Goal: Navigation & Orientation: Find specific page/section

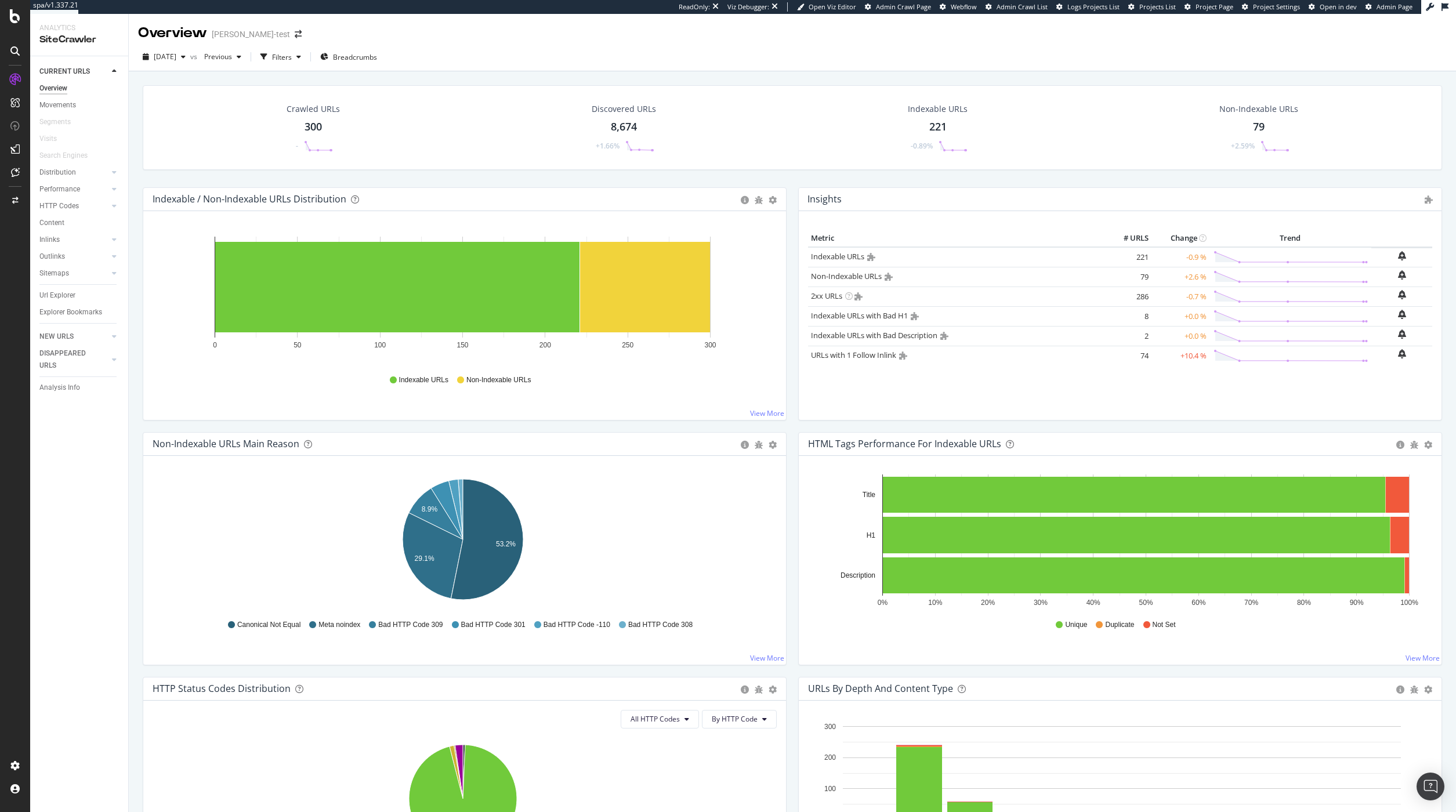
click at [1197, 30] on div "Overview lucien-test" at bounding box center [792, 28] width 1328 height 29
click at [1209, 10] on span "Project Page" at bounding box center [1214, 6] width 38 height 9
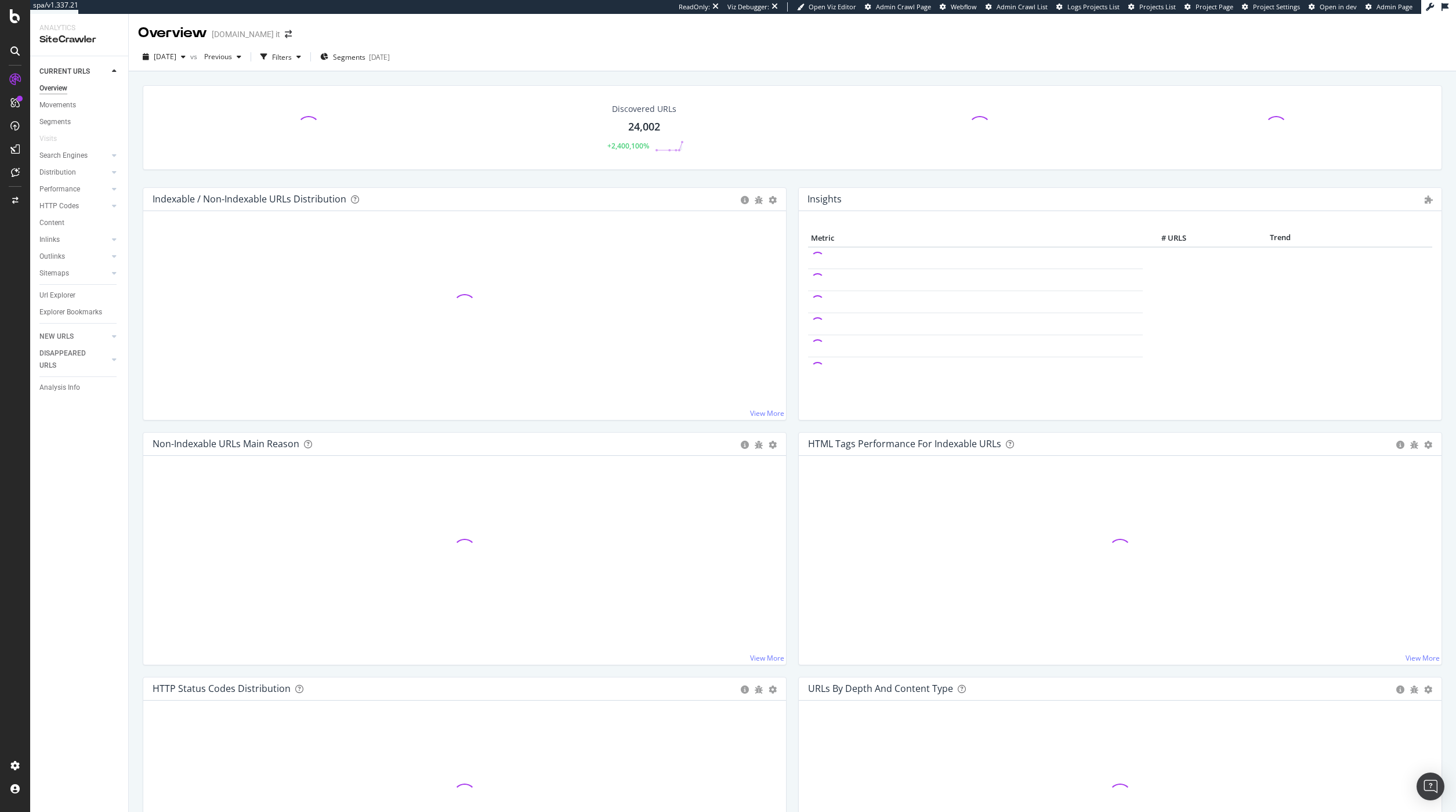
click at [363, 182] on div "Discovered URLs 24,002 +2,400,100%" at bounding box center [793, 136] width 1311 height 102
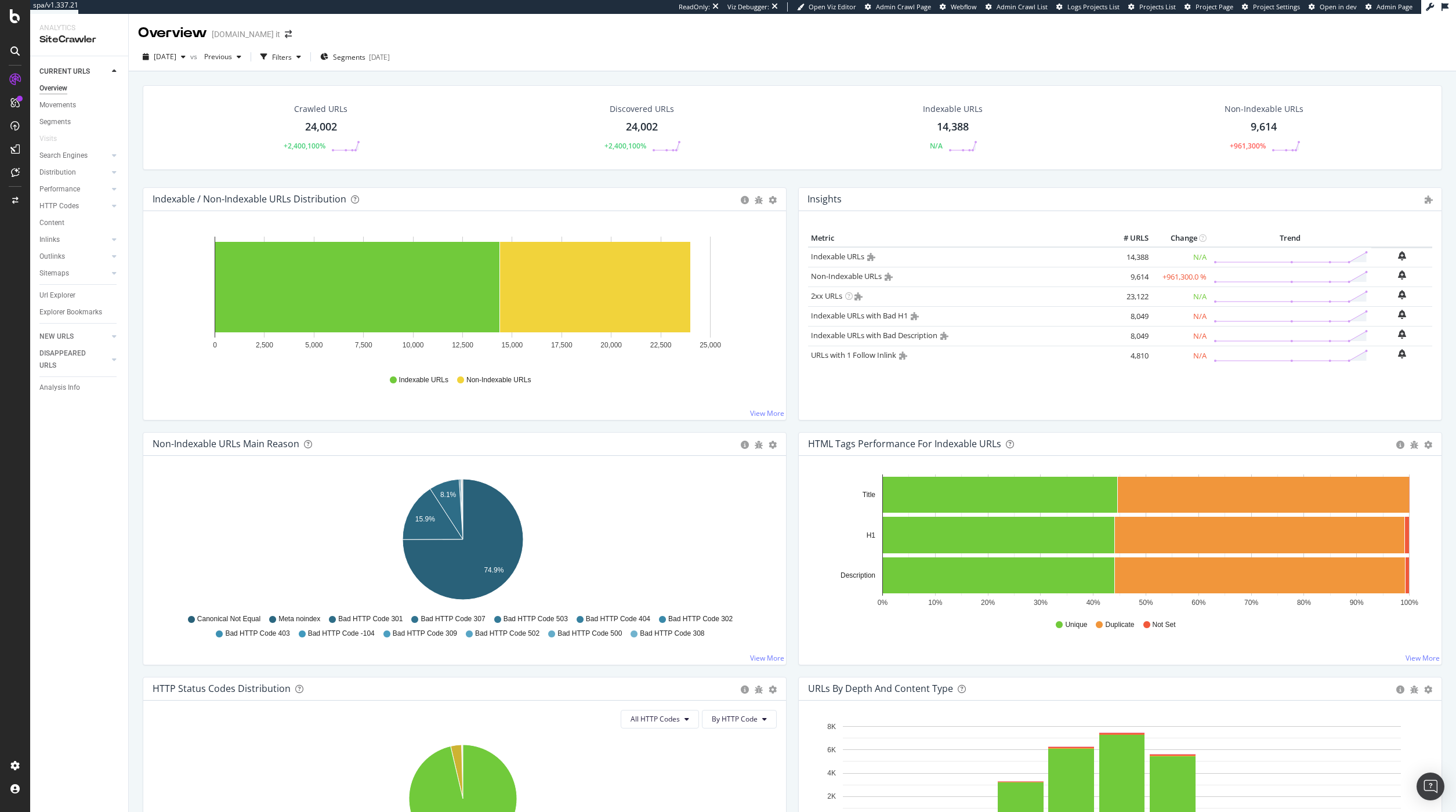
click at [187, 175] on div "Crawled URLs 24,002 +2,400,100% Discovered URLs 24,002 +2,400,100% Indexable UR…" at bounding box center [793, 136] width 1311 height 102
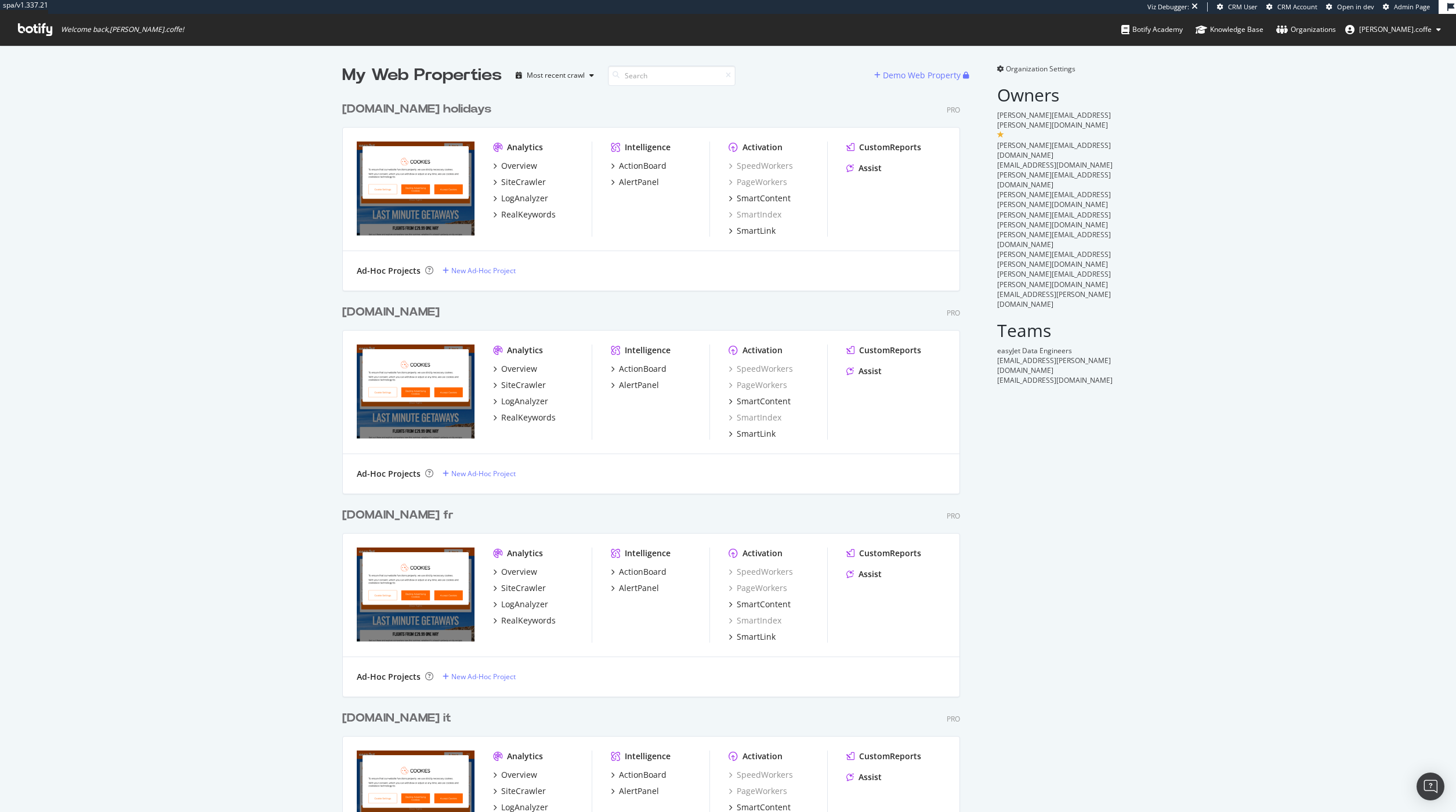
click at [432, 107] on div "easyjet.com holidays" at bounding box center [416, 109] width 149 height 16
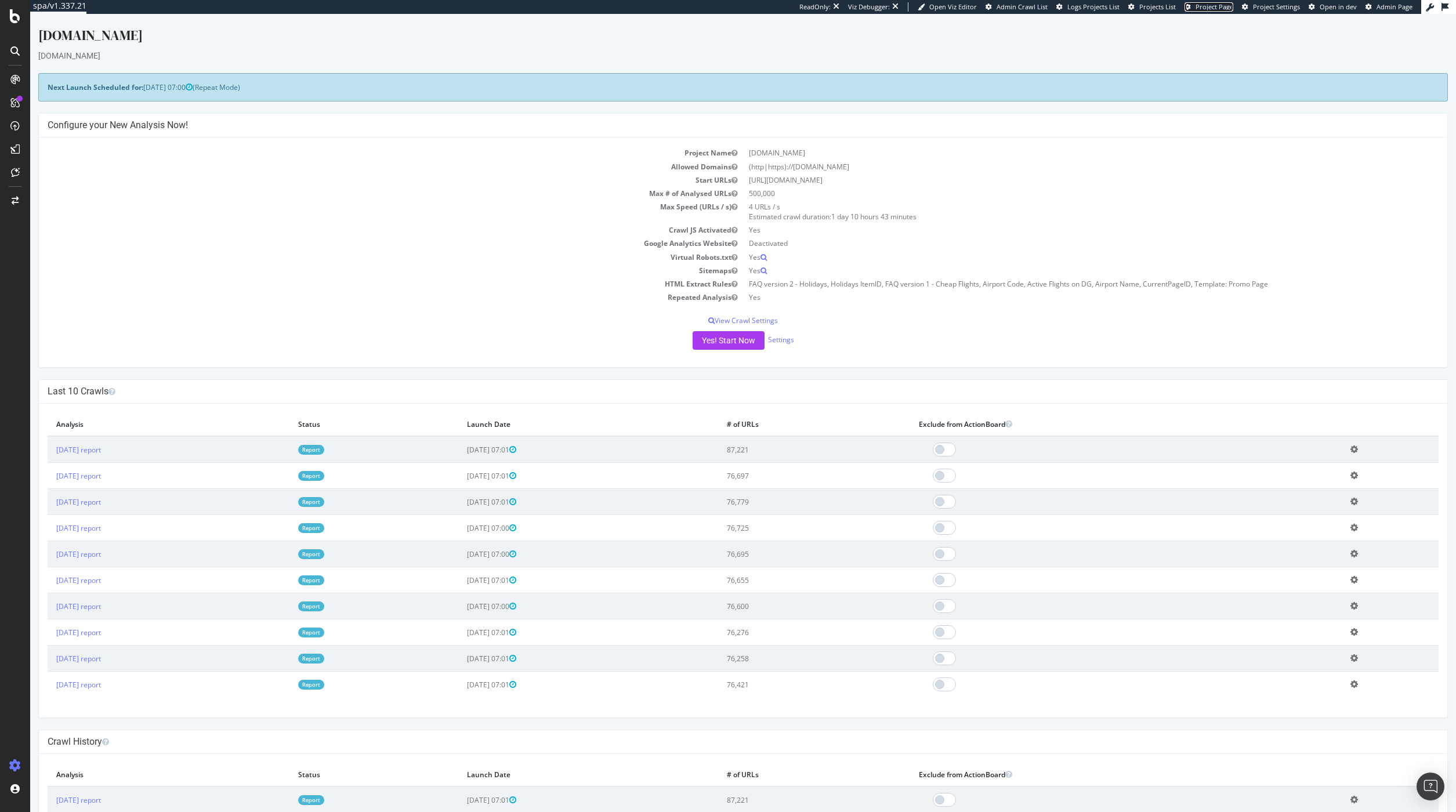
click at [1205, 5] on span "Project Page" at bounding box center [1214, 6] width 38 height 9
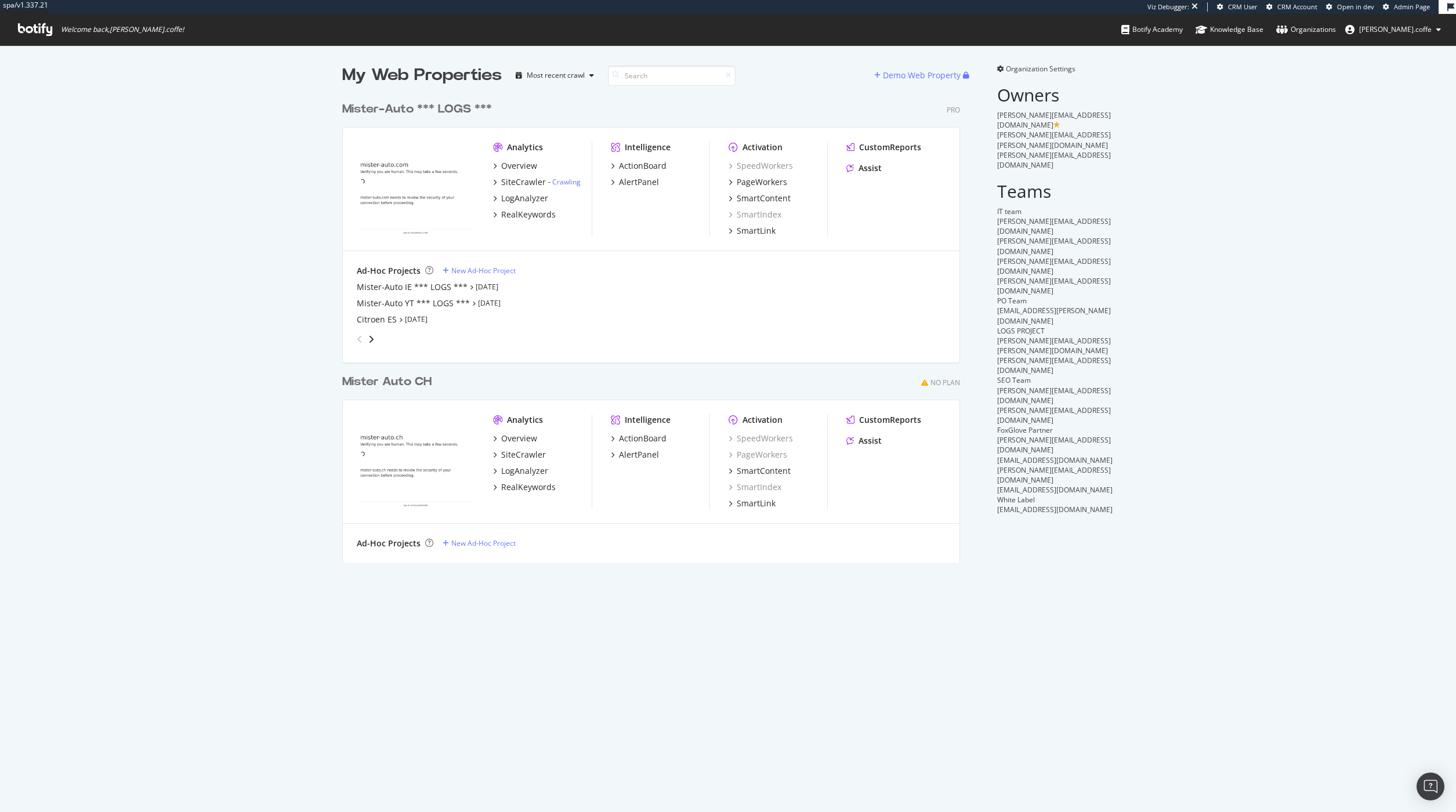
scroll to position [803, 1439]
click at [412, 108] on div "Mister-Auto *** LOGS ***" at bounding box center [416, 109] width 150 height 16
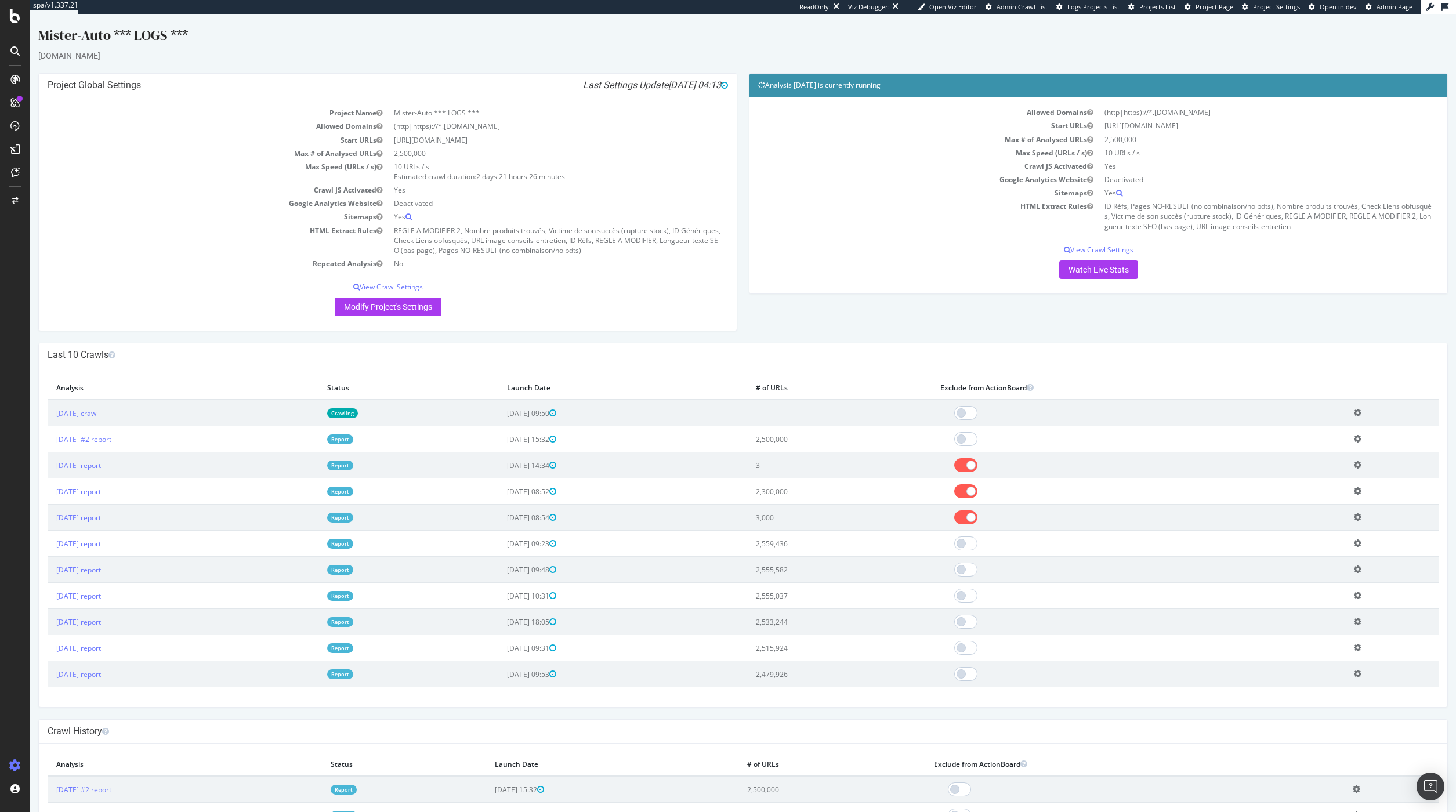
drag, startPoint x: 1179, startPoint y: 39, endPoint x: 1237, endPoint y: 27, distance: 59.2
click at [1179, 39] on div "Mister-Auto *** LOGS ***" at bounding box center [743, 37] width 1410 height 24
click at [1211, 7] on span "Project Page" at bounding box center [1214, 6] width 38 height 9
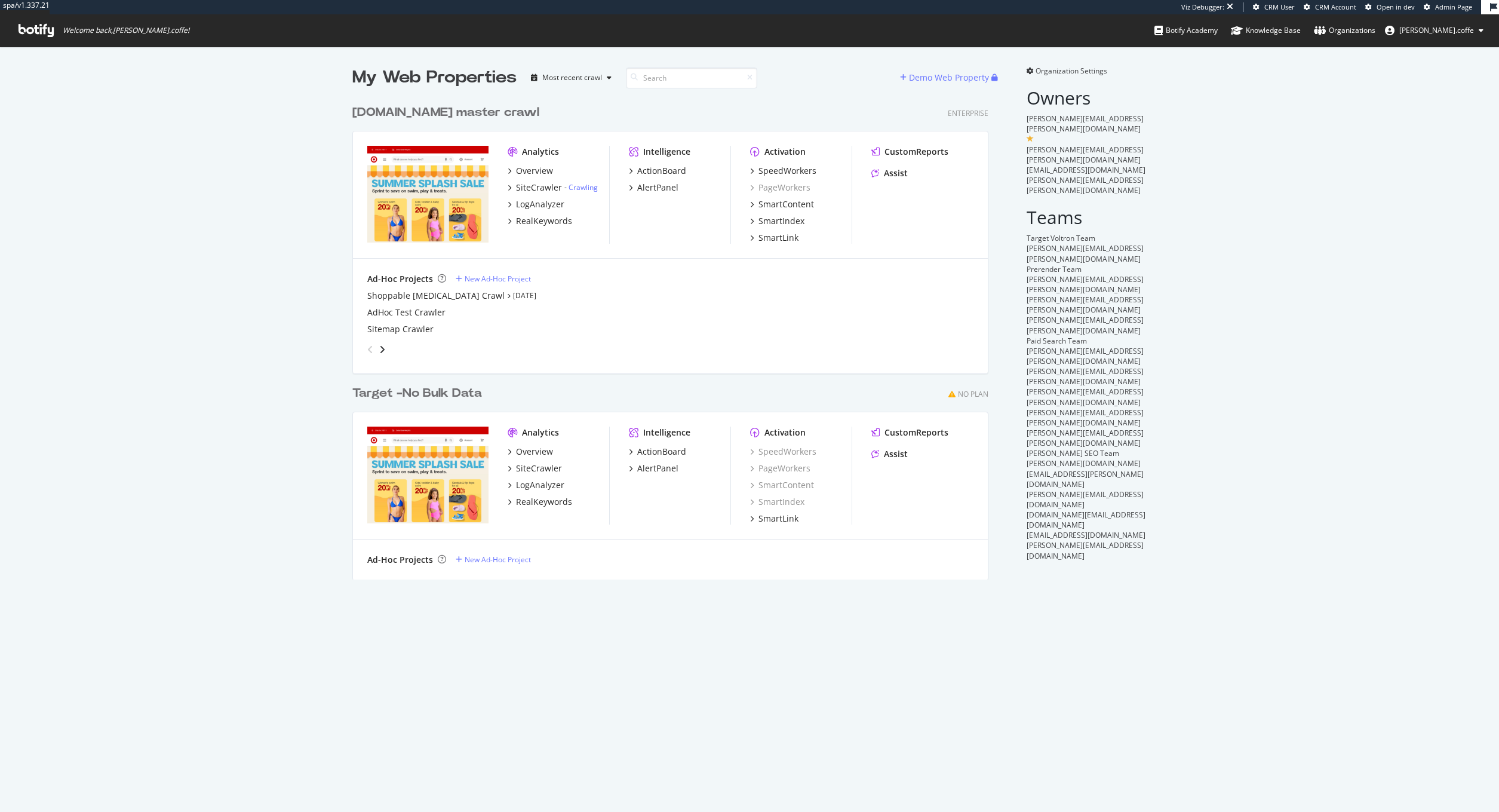
scroll to position [803, 1481]
click at [469, 113] on div "target.com master crawl" at bounding box center [445, 112] width 187 height 17
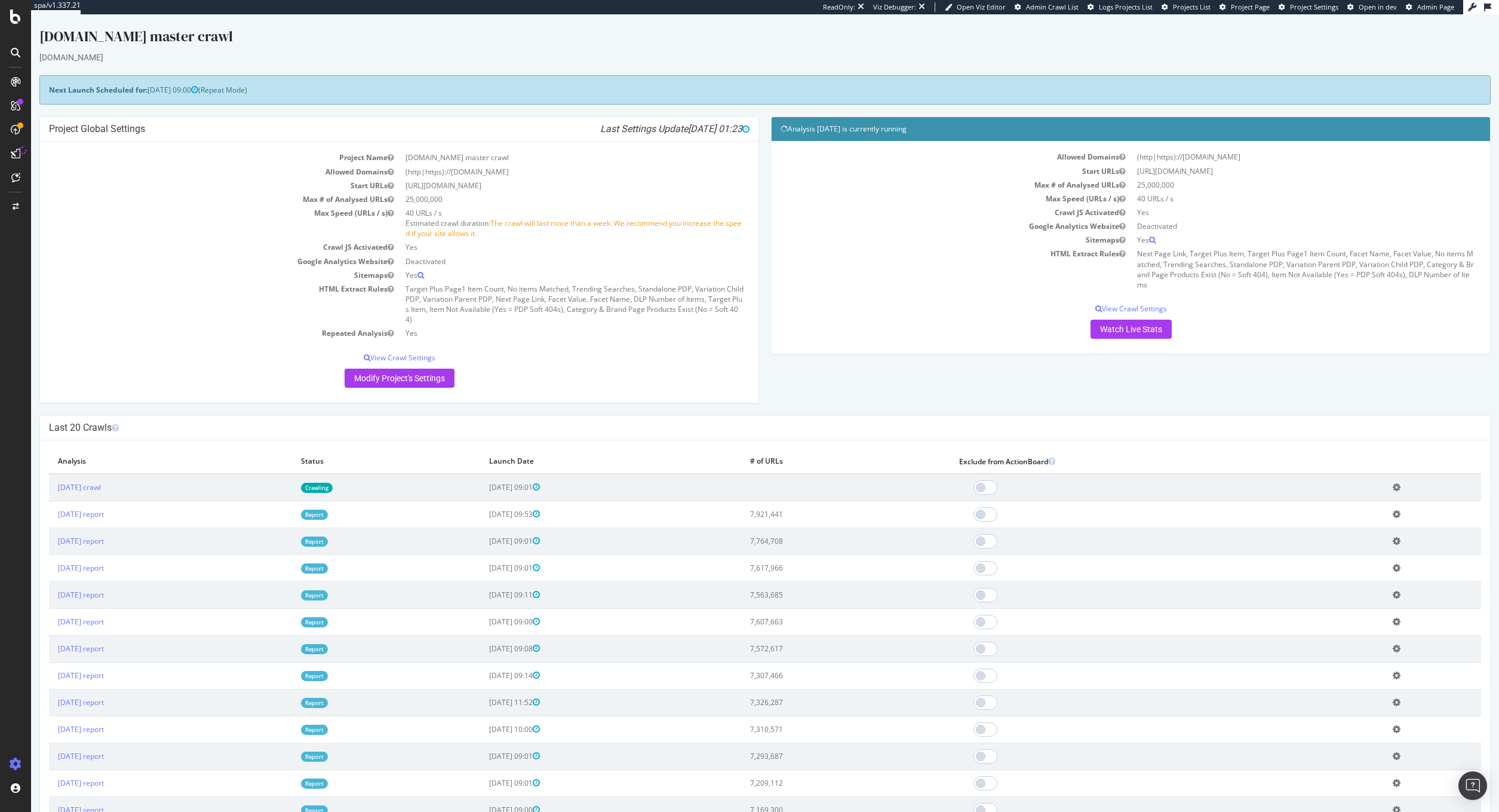
click at [1250, 5] on span "Project Page" at bounding box center [1249, 6] width 39 height 9
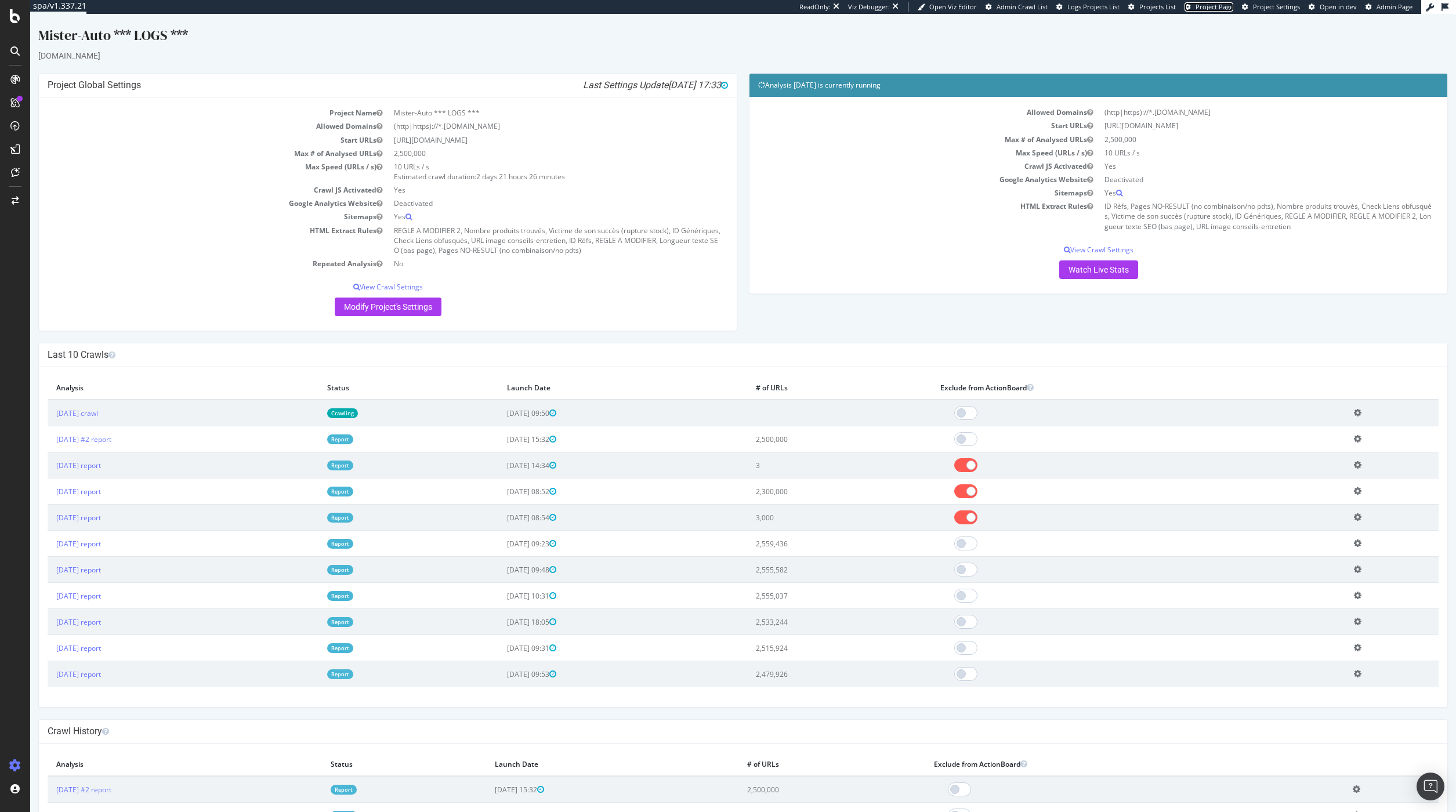
click at [1197, 5] on link "Project Page" at bounding box center [1209, 7] width 48 height 10
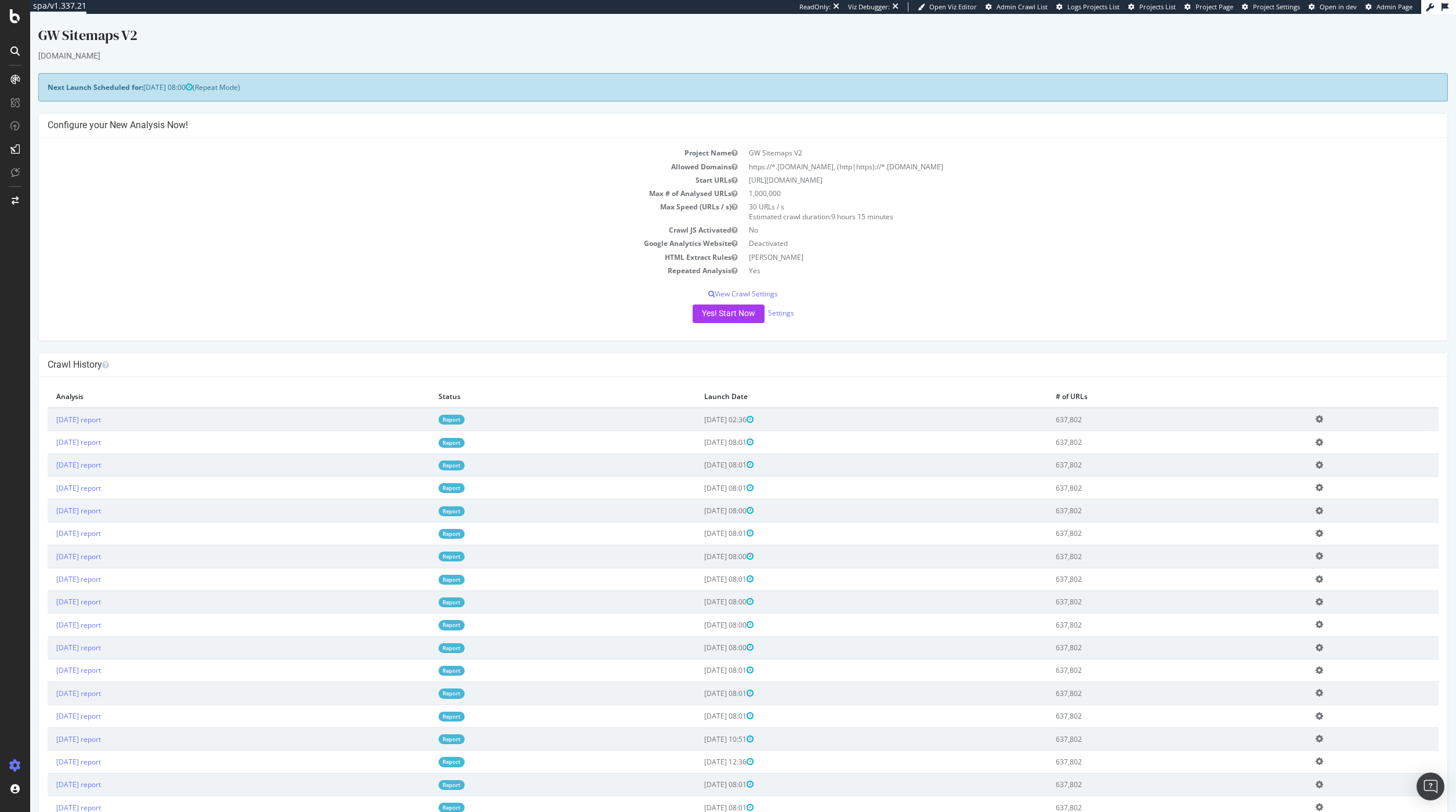
click at [512, 251] on td "HTML Extract Rules" at bounding box center [395, 258] width 695 height 14
click at [1203, 5] on span "Project Page" at bounding box center [1214, 6] width 38 height 9
